Goal: Use online tool/utility: Utilize a website feature to perform a specific function

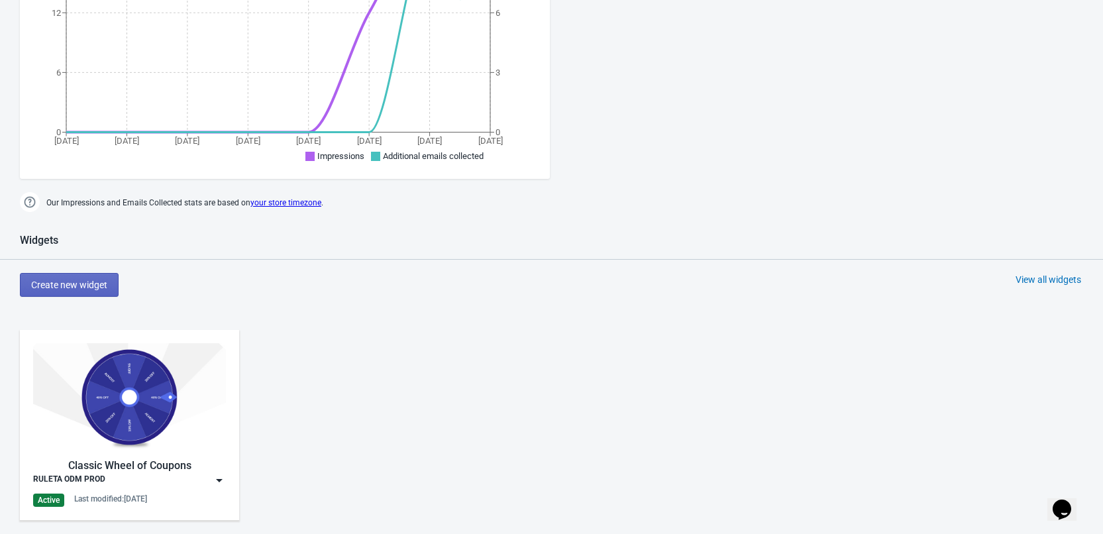
scroll to position [596, 0]
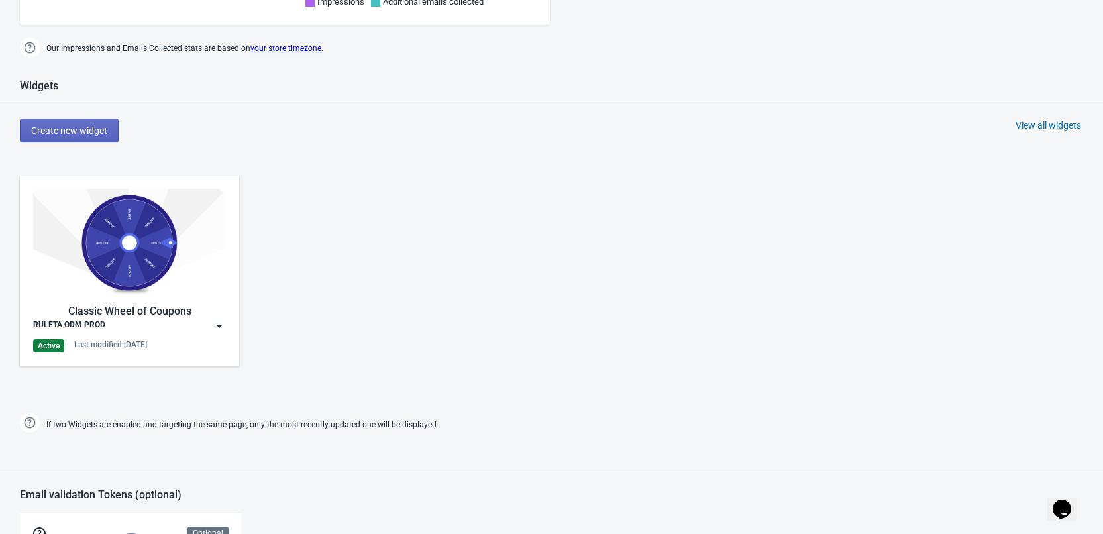
click at [130, 260] on img at bounding box center [129, 243] width 193 height 108
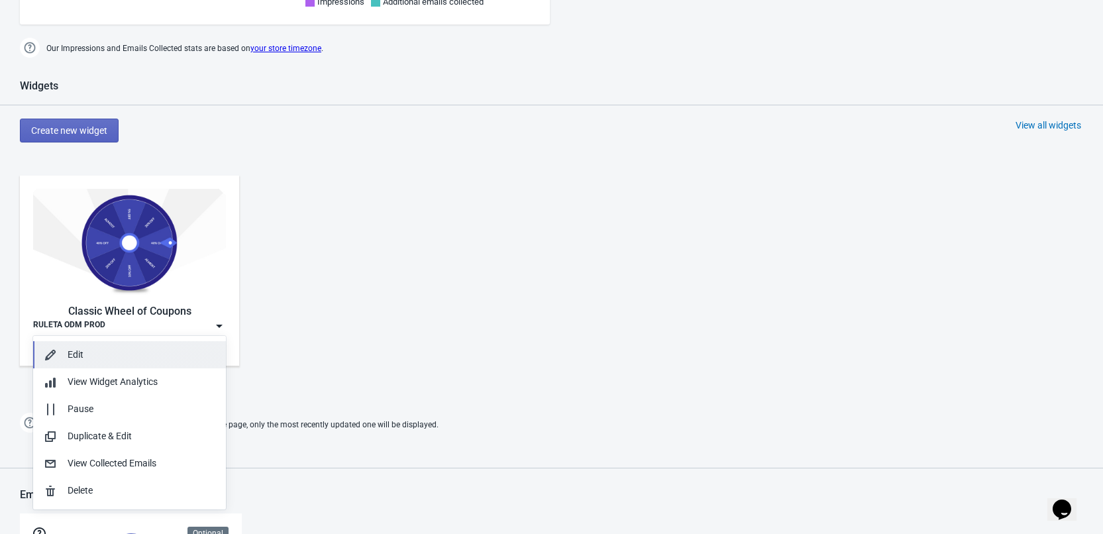
click at [60, 350] on div "Edit" at bounding box center [130, 355] width 172 height 14
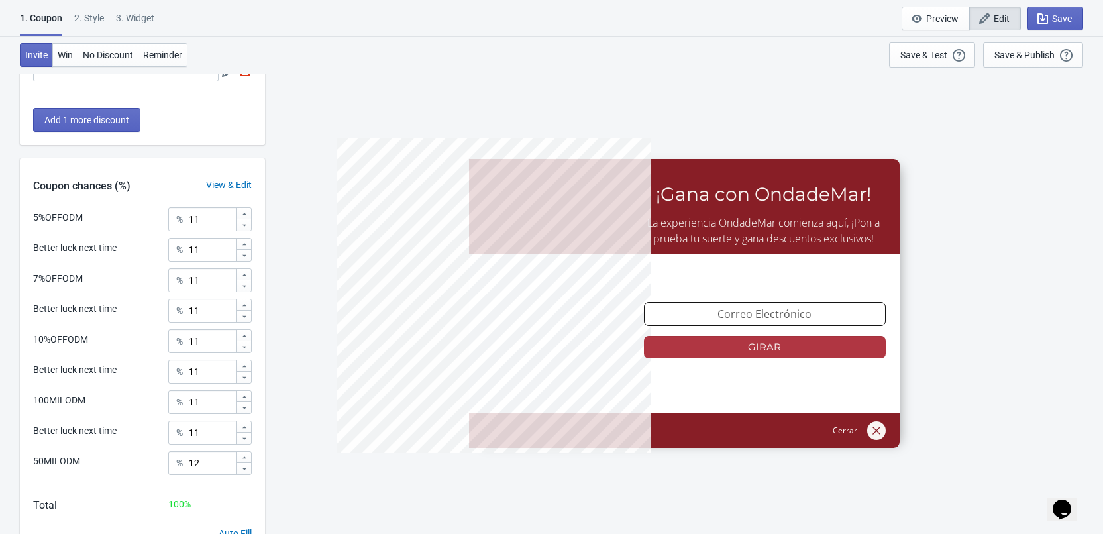
scroll to position [593, 0]
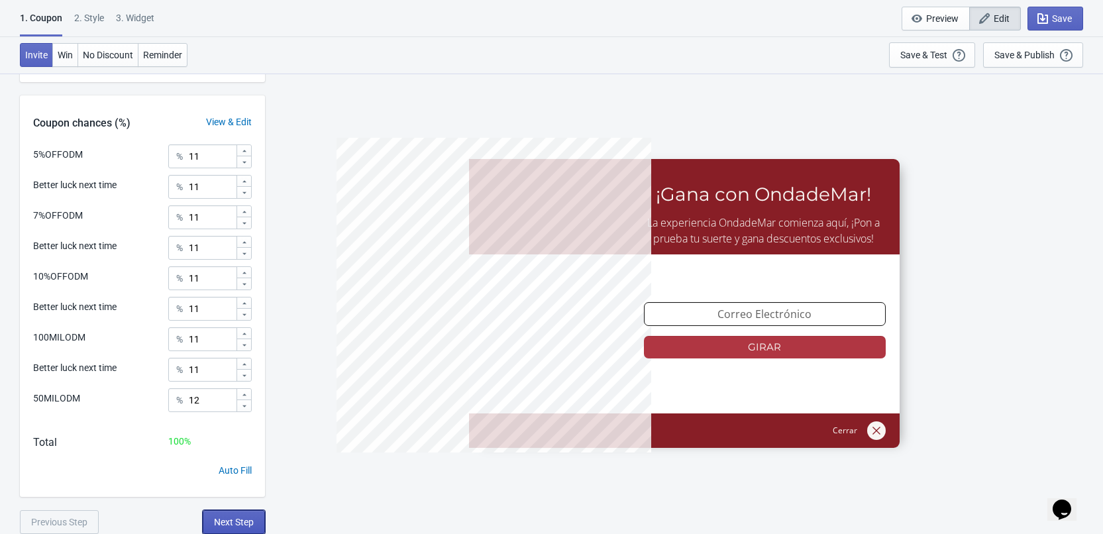
click at [245, 521] on span "Next Step" at bounding box center [234, 522] width 40 height 11
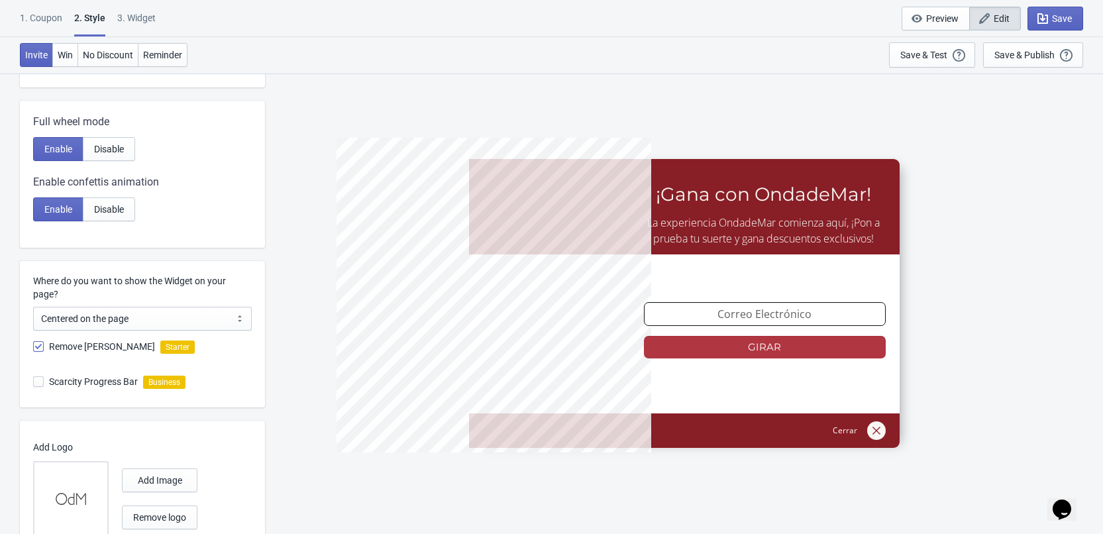
scroll to position [645, 0]
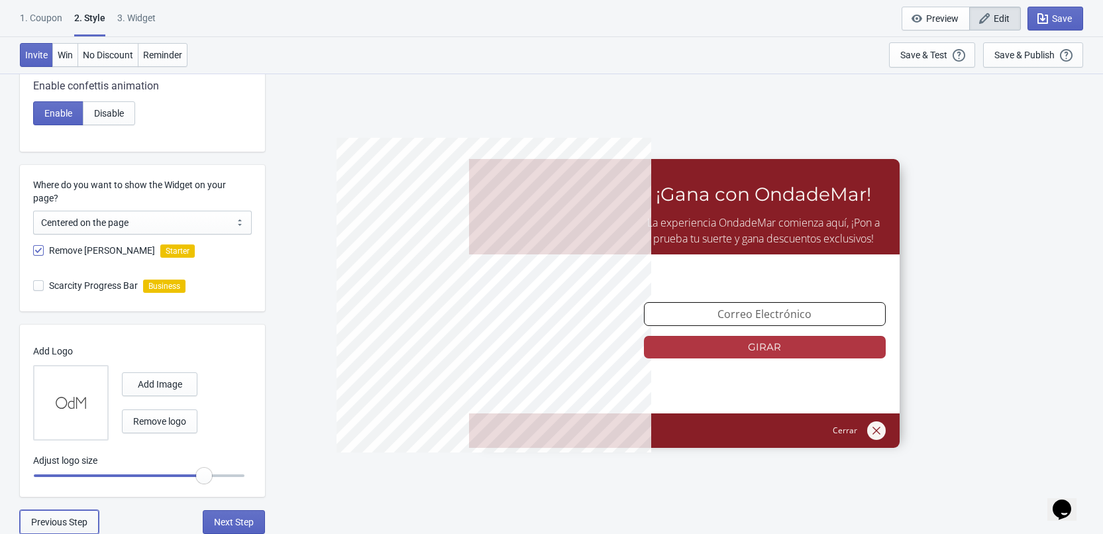
click at [40, 521] on span "Previous Step" at bounding box center [59, 522] width 56 height 11
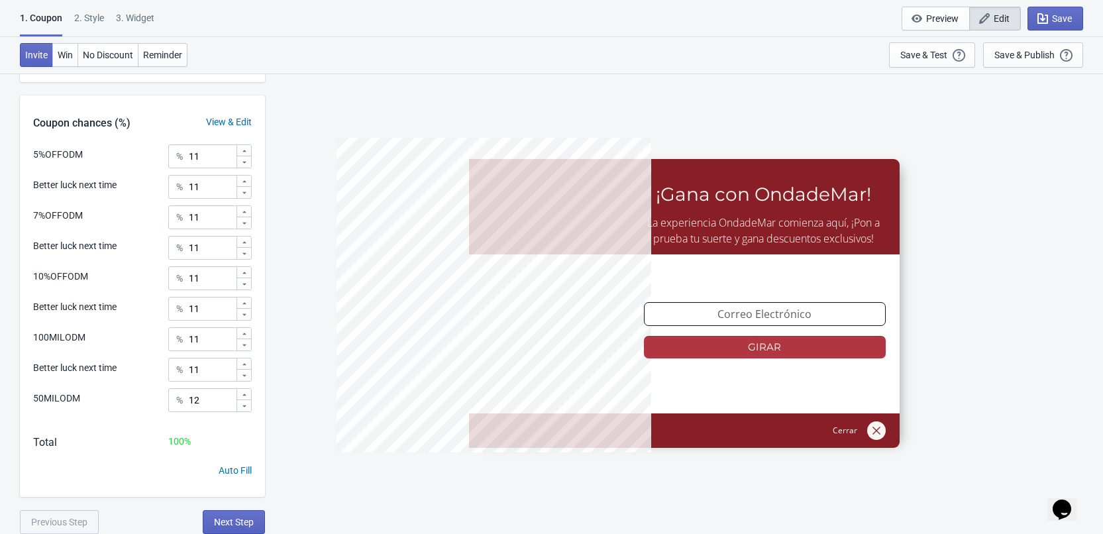
scroll to position [0, 0]
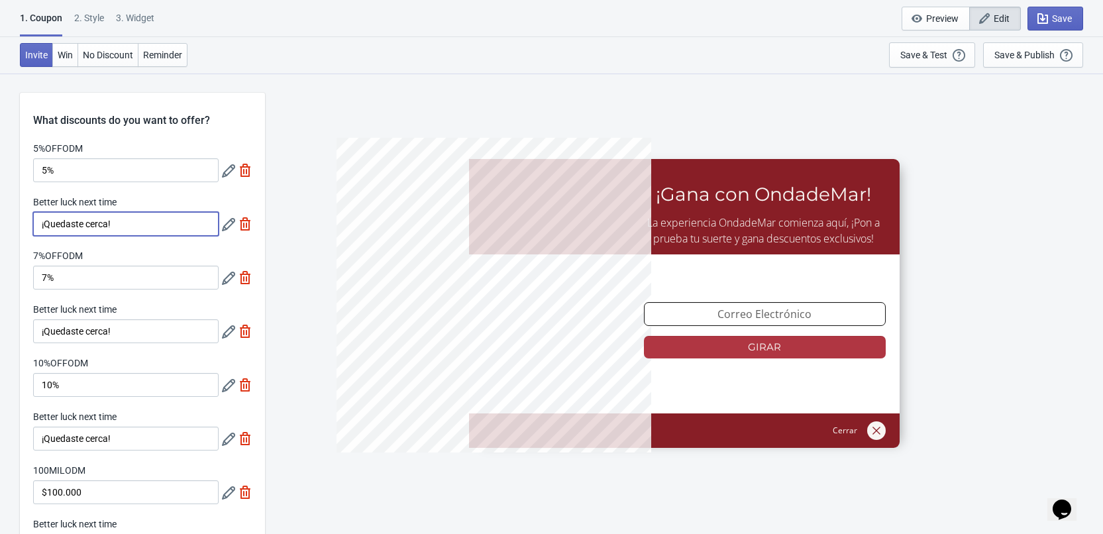
drag, startPoint x: 120, startPoint y: 220, endPoint x: 15, endPoint y: 211, distance: 105.7
click at [130, 226] on input "¡Quedaste cerca!" at bounding box center [125, 224] width 185 height 24
drag, startPoint x: 128, startPoint y: 222, endPoint x: 22, endPoint y: 211, distance: 106.6
click at [22, 211] on div "5%OFFODM 5% Better luck next time ¡Quedaste cerca! 7%OFFODM 7% Better luck next…" at bounding box center [142, 383] width 245 height 483
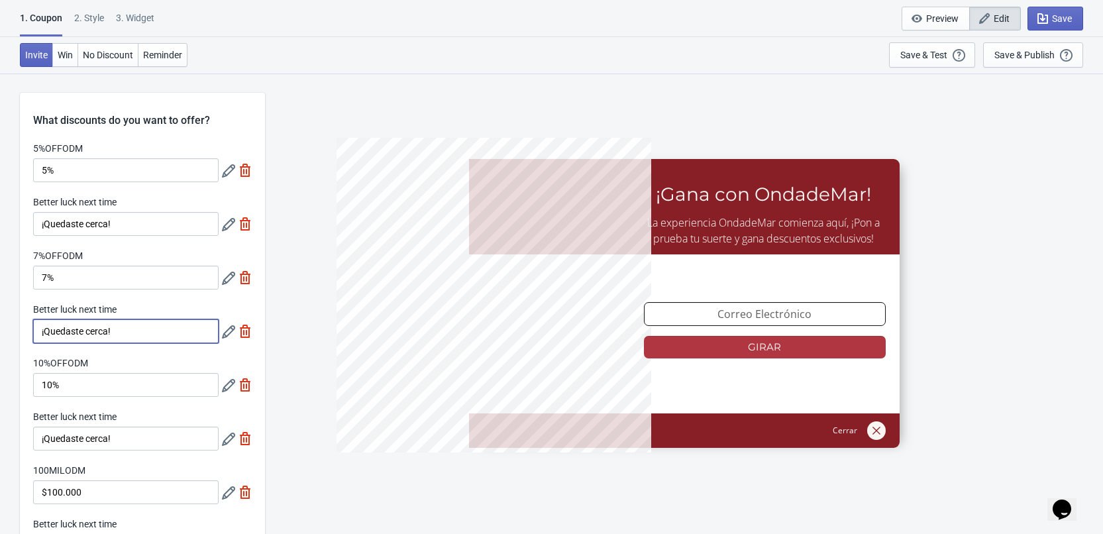
drag, startPoint x: 120, startPoint y: 327, endPoint x: 32, endPoint y: 318, distance: 87.9
click at [32, 318] on div "5%OFFODM 5% Better luck next time ¡Quedaste cerca! 7%OFFODM 7% Better luck next…" at bounding box center [142, 383] width 245 height 483
click at [101, 326] on input "¡Quedaste cerca!" at bounding box center [125, 331] width 185 height 24
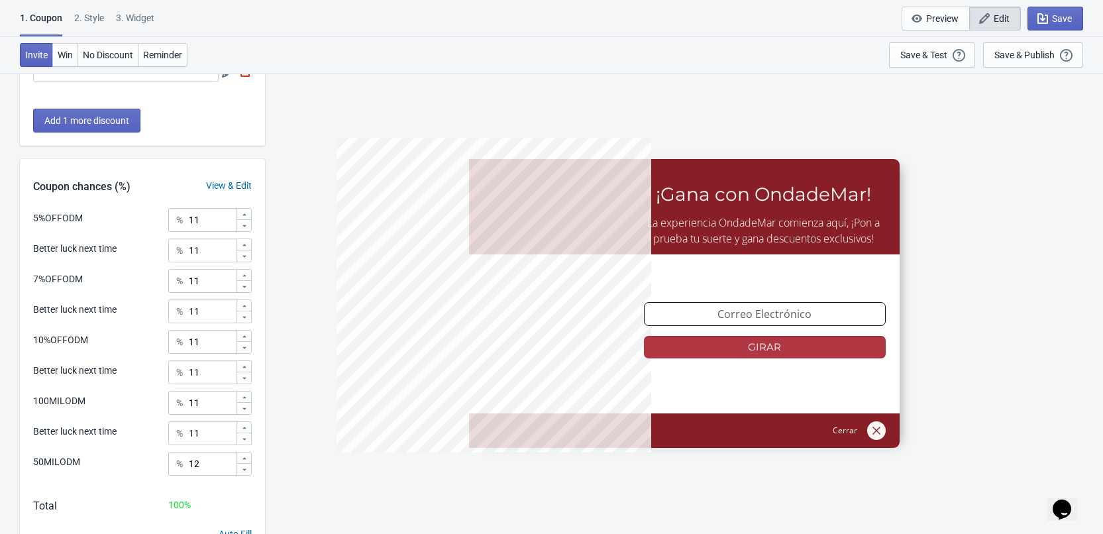
scroll to position [593, 0]
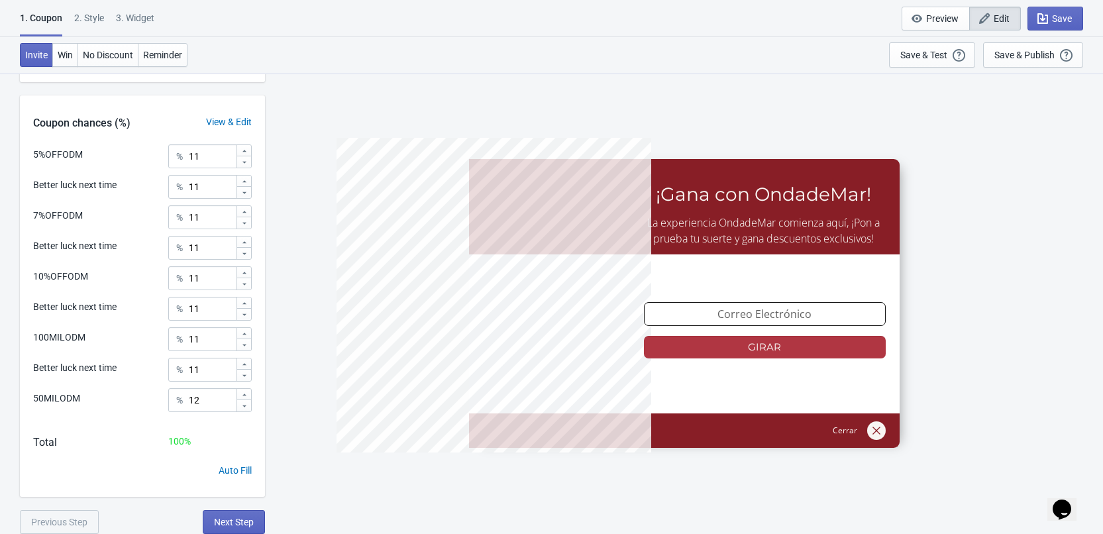
click at [228, 507] on div "What discounts do you want to offer? 5%OFFODM 5% Better luck next time ¡Quedast…" at bounding box center [142, 17] width 245 height 1034
click at [229, 512] on button "Next Step" at bounding box center [234, 522] width 62 height 24
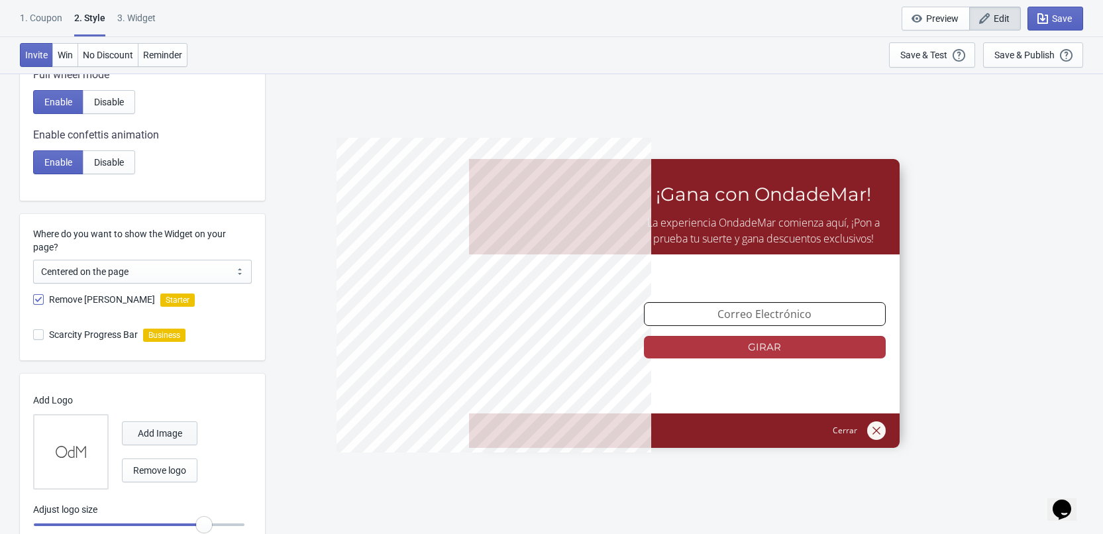
scroll to position [645, 0]
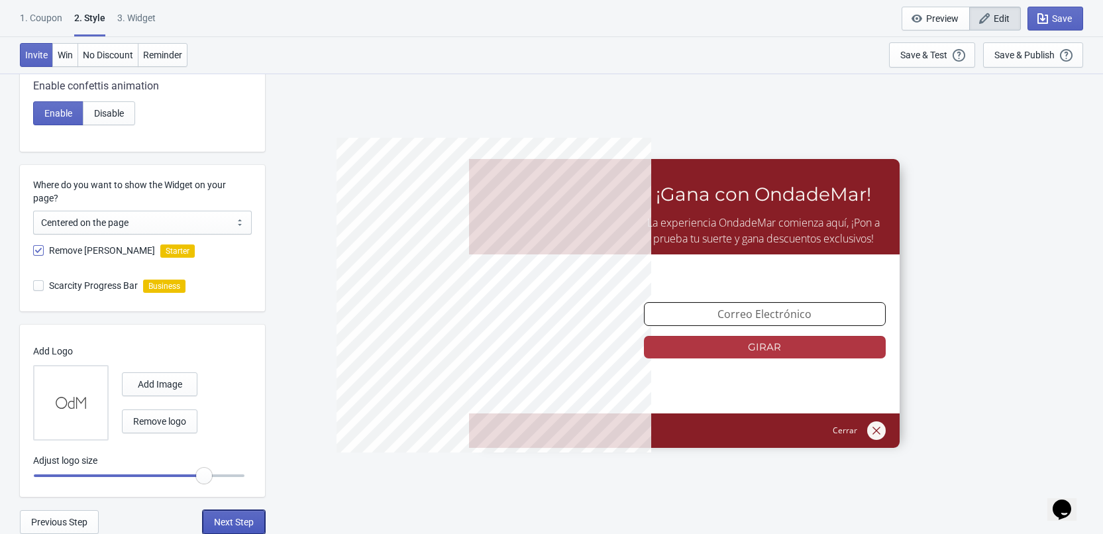
click at [223, 513] on button "Next Step" at bounding box center [234, 522] width 62 height 24
select select "1"
select select "left"
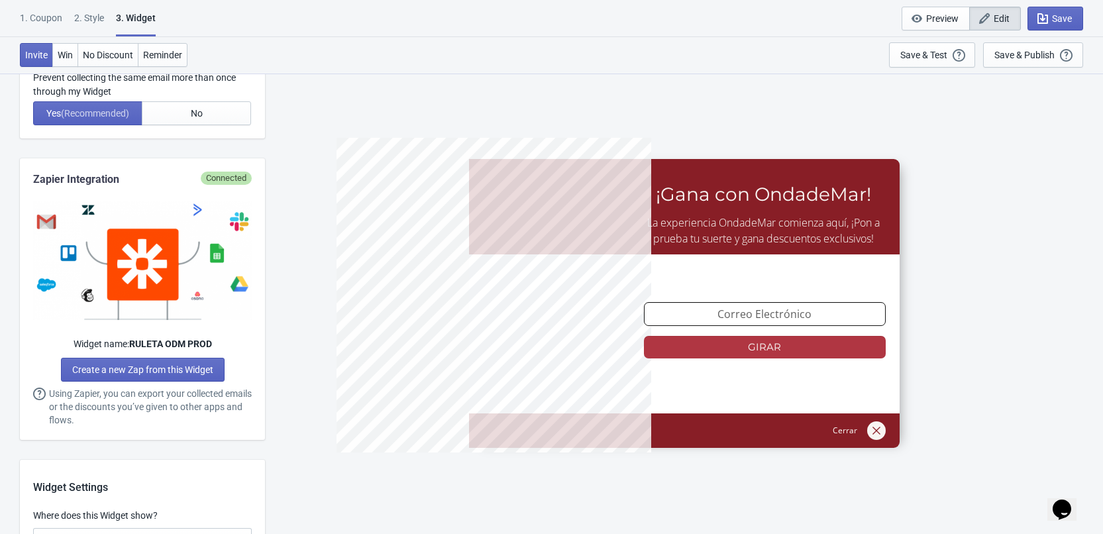
scroll to position [0, 0]
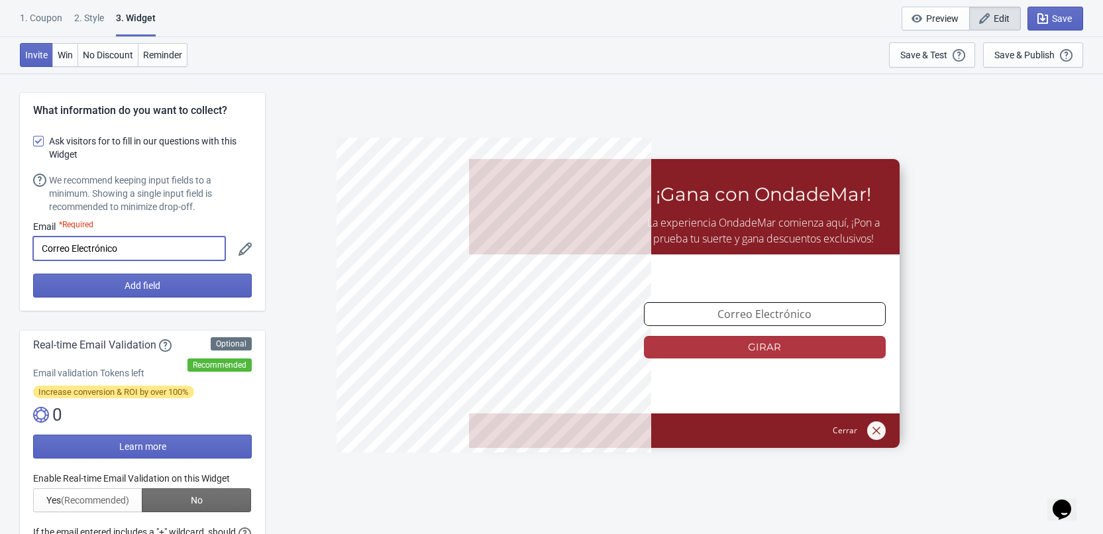
drag, startPoint x: 150, startPoint y: 246, endPoint x: -39, endPoint y: 242, distance: 189.4
click at [0, 242] on html "1. Coupon 2 . Style 3. Widget 1. Coupon 2 . Style 3. Widget Save and Exit Previ…" at bounding box center [551, 267] width 1103 height 534
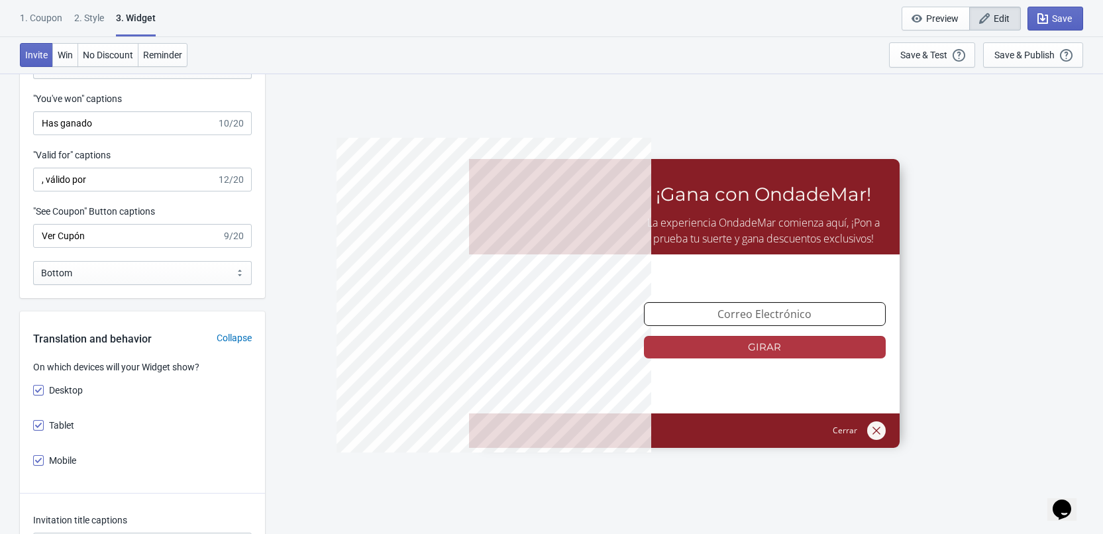
scroll to position [1589, 0]
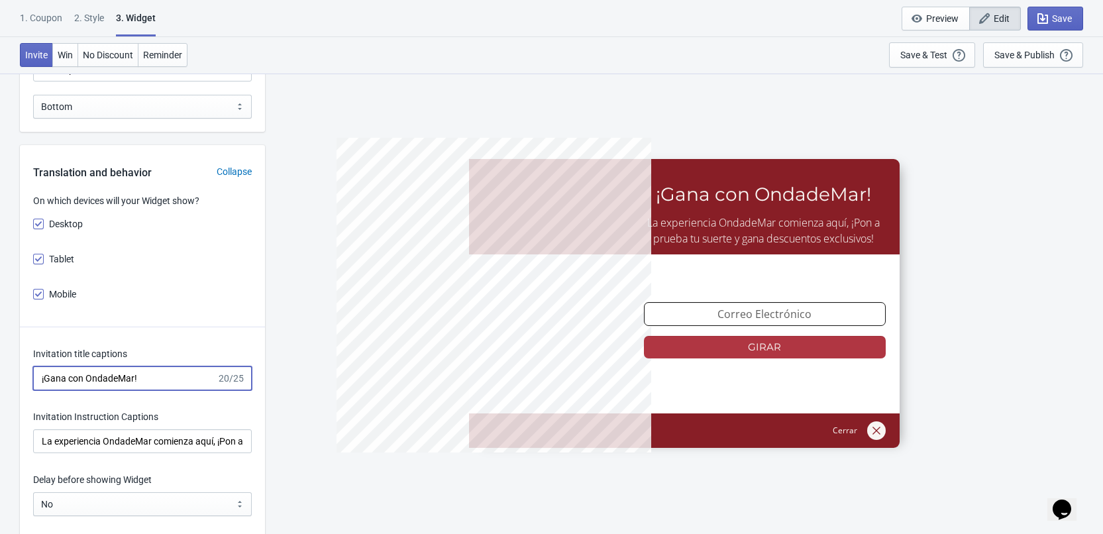
drag, startPoint x: 156, startPoint y: 380, endPoint x: 5, endPoint y: 370, distance: 151.4
click at [5, 370] on div "What information do you want to collect? Ask visitors for to fill in our questi…" at bounding box center [551, 533] width 1103 height 4098
click at [132, 435] on input "La experiencia OndadeMar comienza aquí, ¡Pon a prueba tu suerte y gana descuent…" at bounding box center [142, 441] width 219 height 24
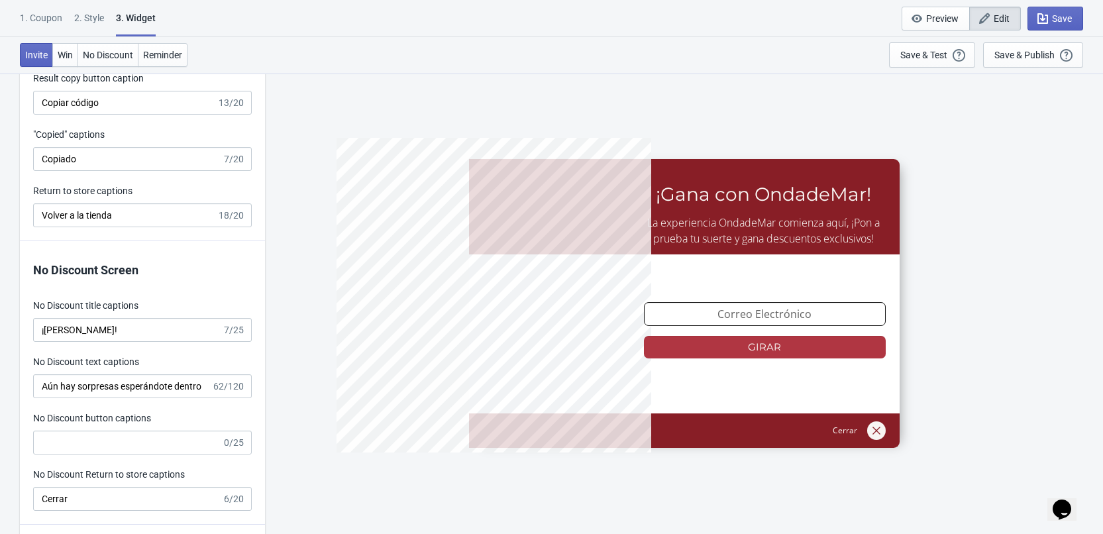
scroll to position [2848, 0]
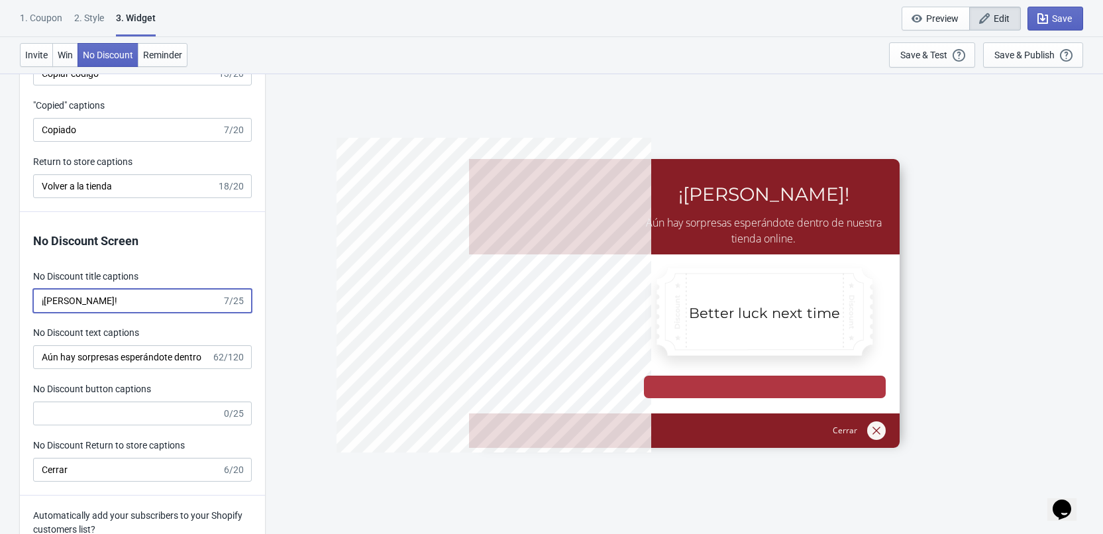
drag, startPoint x: 105, startPoint y: 311, endPoint x: 30, endPoint y: 305, distance: 75.1
click at [30, 305] on div "No Discount Screen No Discount title captions ¡Ánimo! 7/25 No Discount text cap…" at bounding box center [142, 353] width 245 height 283
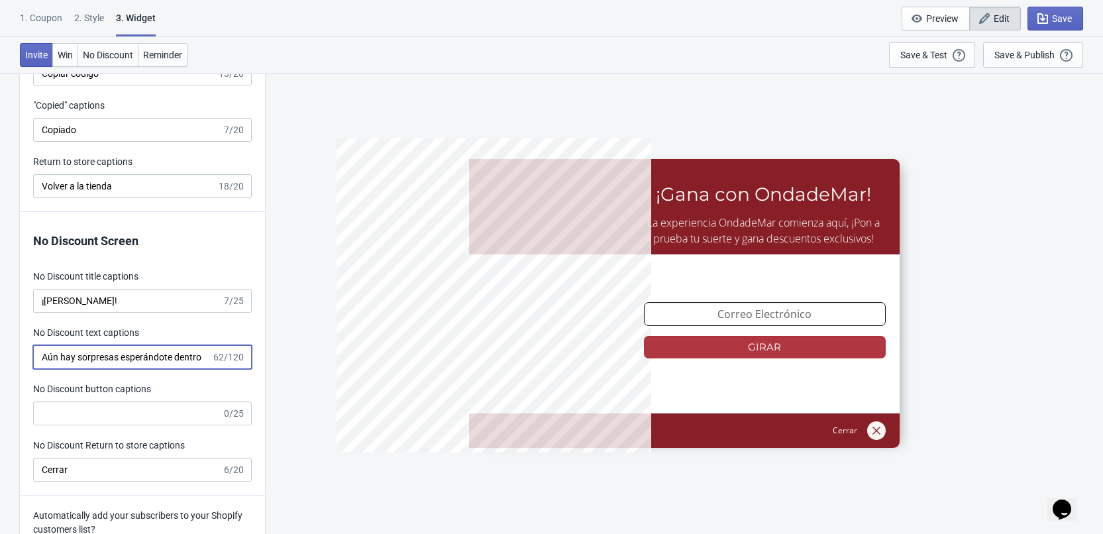
click at [151, 357] on input "Aún hay sorpresas esperándote dentro de nuestra tienda online." at bounding box center [122, 357] width 178 height 24
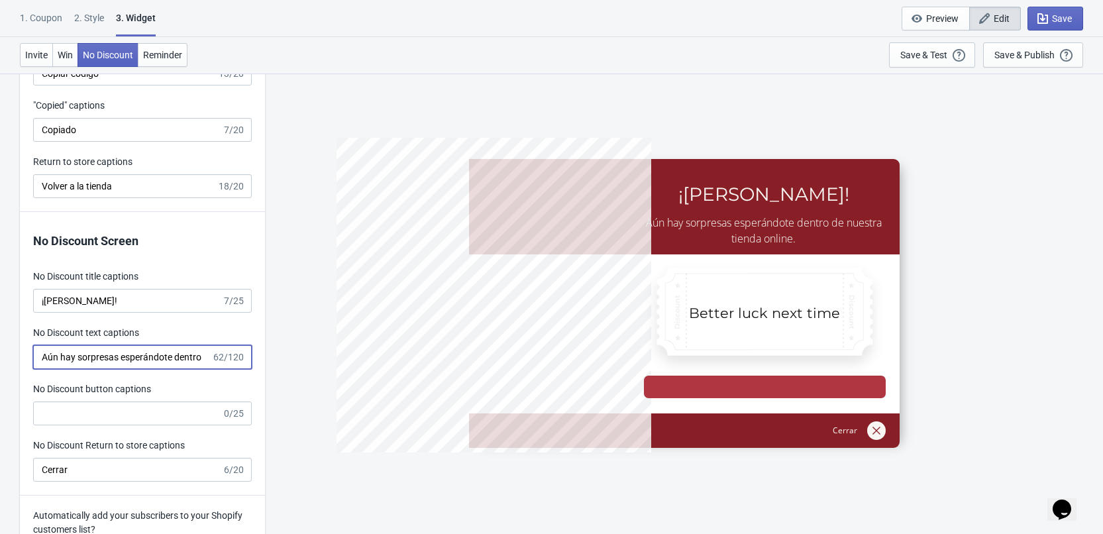
click at [151, 357] on input "Aún hay sorpresas esperándote dentro de nuestra tienda online." at bounding box center [122, 357] width 178 height 24
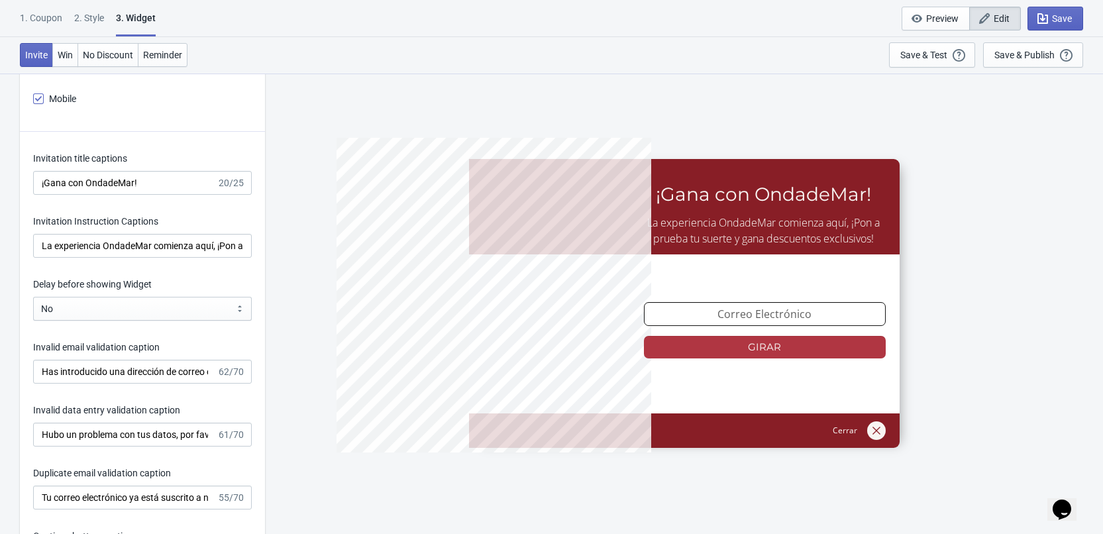
scroll to position [1783, 0]
type input "5%OFFODM"
